Goal: Task Accomplishment & Management: Use online tool/utility

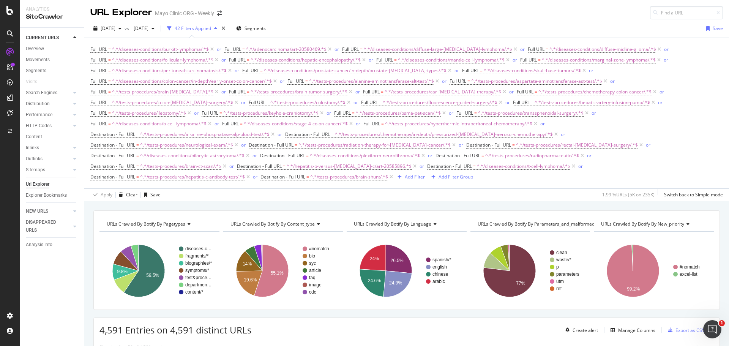
click at [418, 177] on div "Add Filter" at bounding box center [415, 176] width 20 height 6
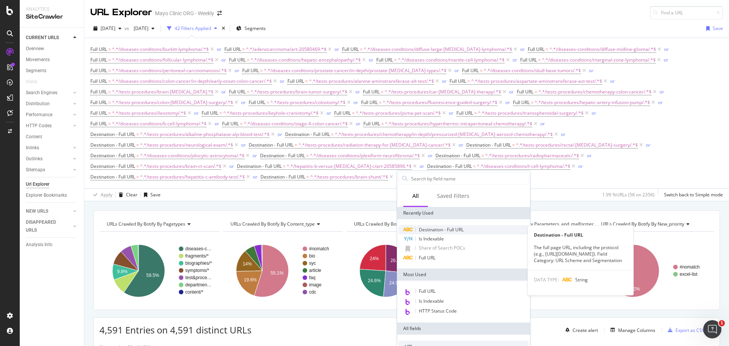
click at [439, 228] on span "Destination - Full URL" at bounding box center [441, 229] width 45 height 6
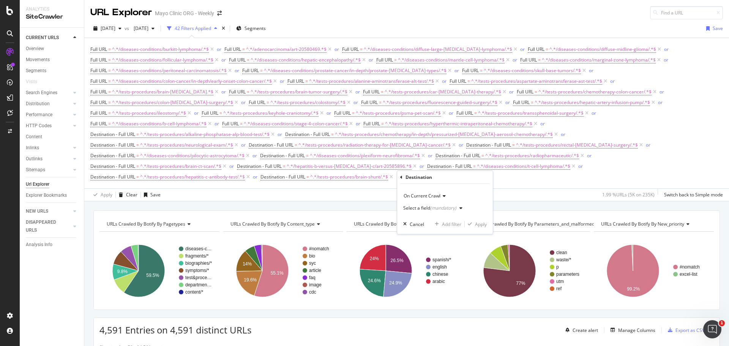
click at [436, 208] on div "(mandatory)" at bounding box center [443, 208] width 26 height 6
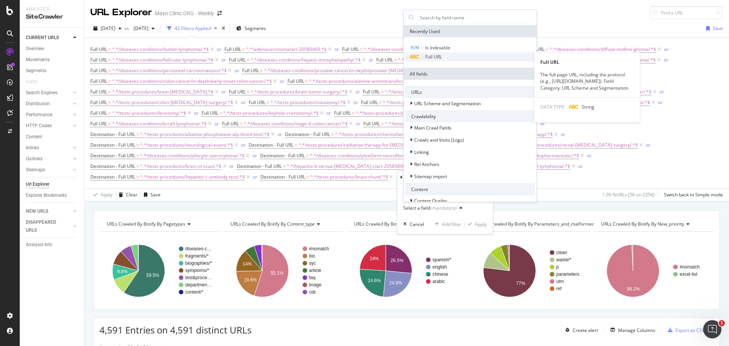
click at [432, 55] on span "Full URL" at bounding box center [433, 57] width 17 height 6
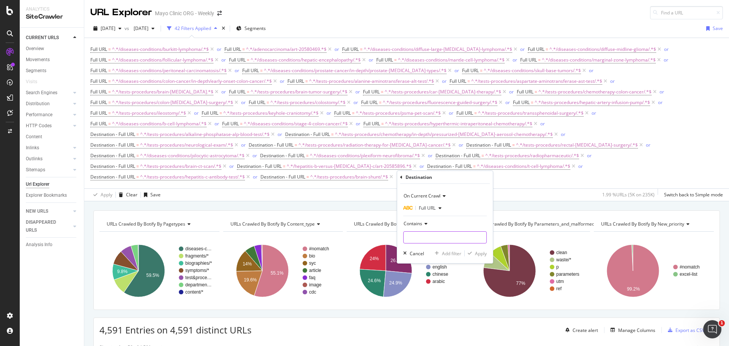
click at [422, 235] on input "text" at bounding box center [444, 237] width 83 height 12
paste input "[URL][DOMAIN_NAME][MEDICAL_DATA]"
drag, startPoint x: 446, startPoint y: 239, endPoint x: 505, endPoint y: 233, distance: 59.6
click at [505, 233] on body "Analytics SiteCrawler CURRENT URLS Overview Movements Segments Visits Search En…" at bounding box center [364, 173] width 729 height 346
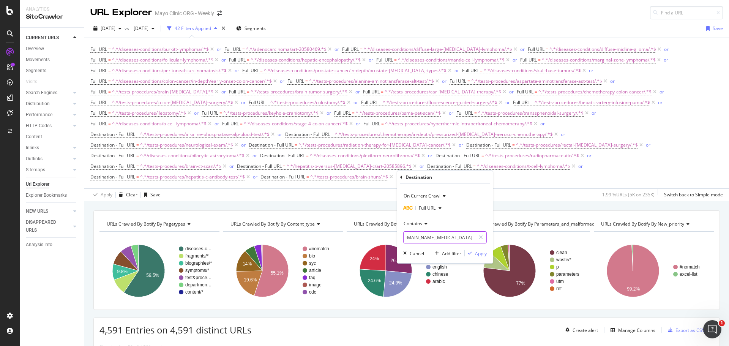
scroll to position [0, 0]
type input "/diseases-conditions/colon-cancer/in-depth/colon-[MEDICAL_DATA]-stool/"
click at [483, 254] on div "Apply" at bounding box center [481, 253] width 12 height 6
